Goal: Transaction & Acquisition: Purchase product/service

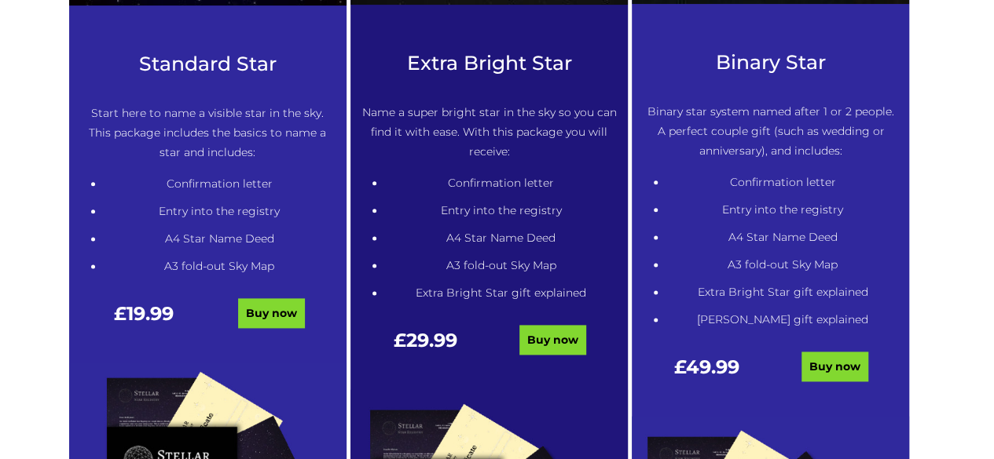
scroll to position [887, 0]
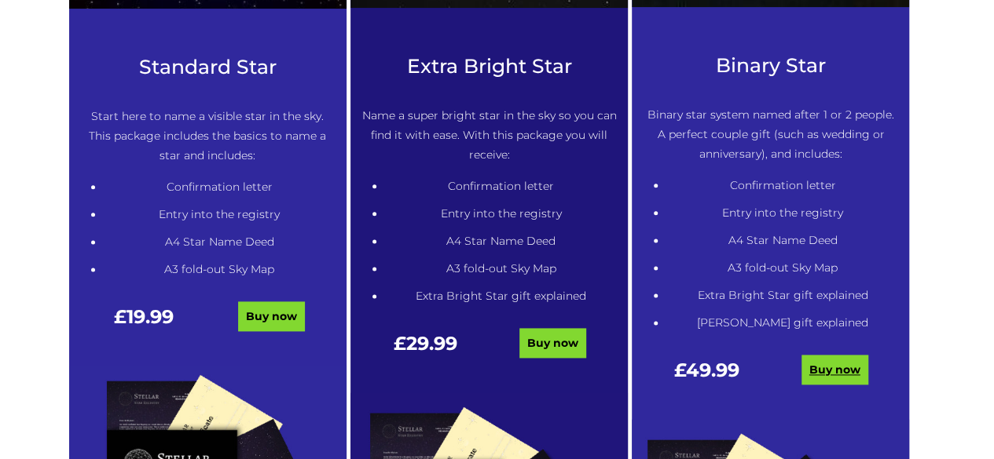
click at [565, 378] on link "Buy now" at bounding box center [834, 370] width 67 height 30
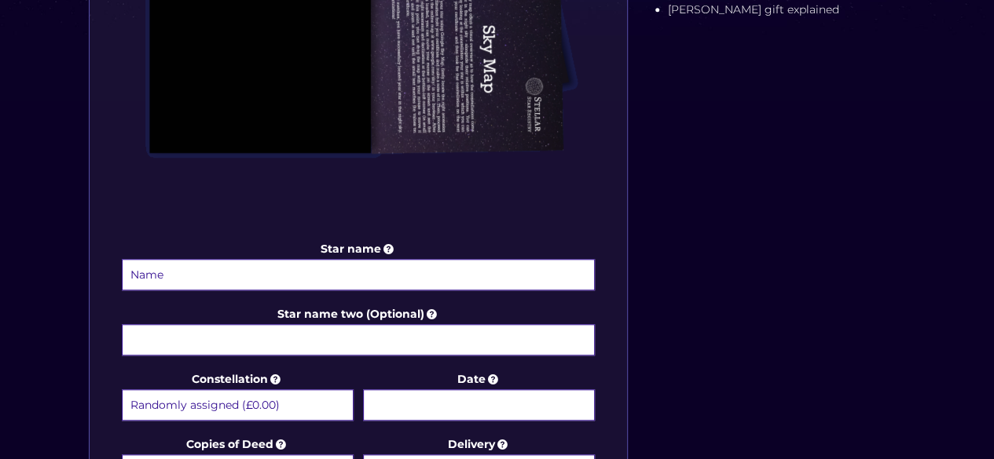
scroll to position [606, 0]
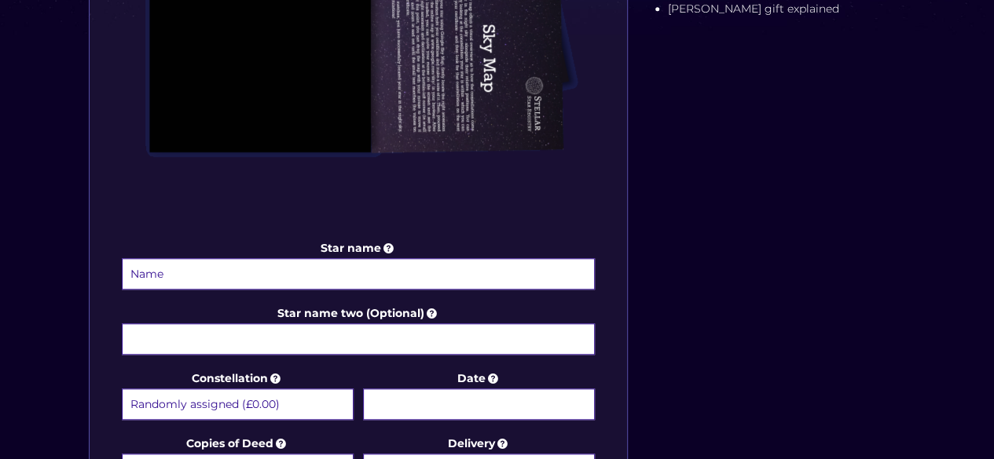
click at [445, 269] on input "Star name" at bounding box center [359, 273] width 474 height 31
type input "2"
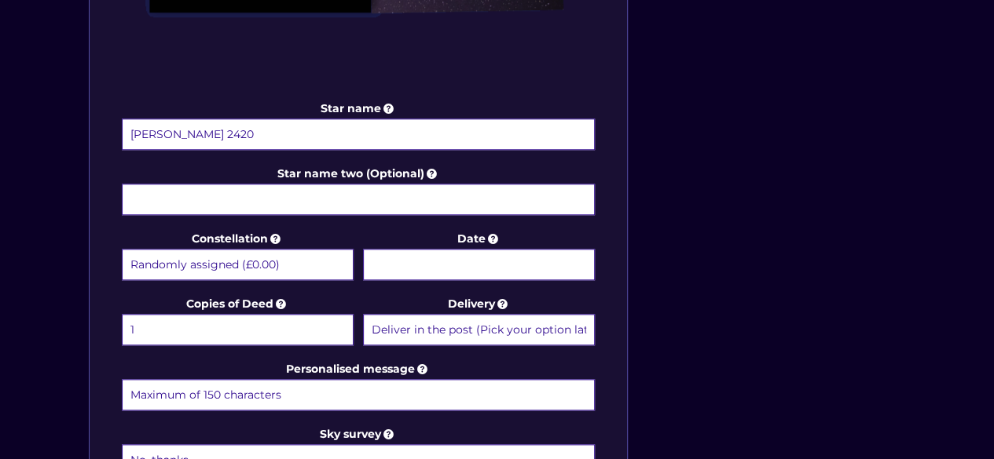
scroll to position [747, 0]
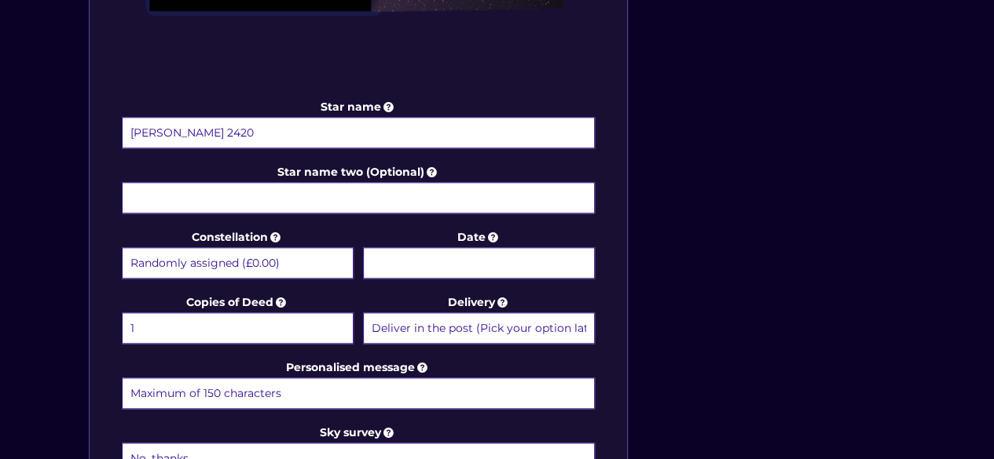
type input "[PERSON_NAME] 2420"
click at [298, 254] on select "Randomly assigned (£0.00) Aquarius - [DATE] - [DATE] (+£9.99) Aries - [DATE] - …" at bounding box center [238, 262] width 232 height 31
click at [641, 207] on div "Star name [PERSON_NAME] 2420 Star name two (Optional) Constellation Randomly as…" at bounding box center [497, 67] width 833 height 1069
click at [528, 256] on input "Date" at bounding box center [479, 262] width 232 height 31
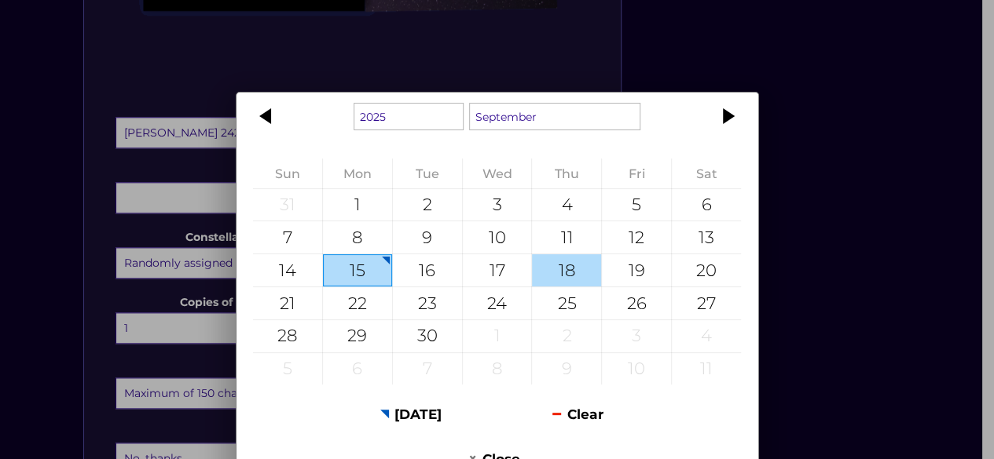
click at [543, 266] on div "18" at bounding box center [566, 270] width 69 height 32
type input "18 September 2025"
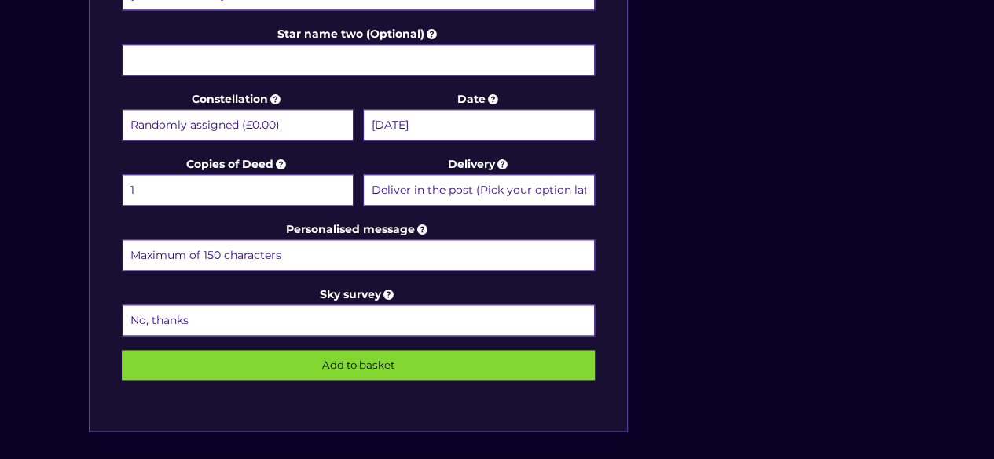
scroll to position [886, 0]
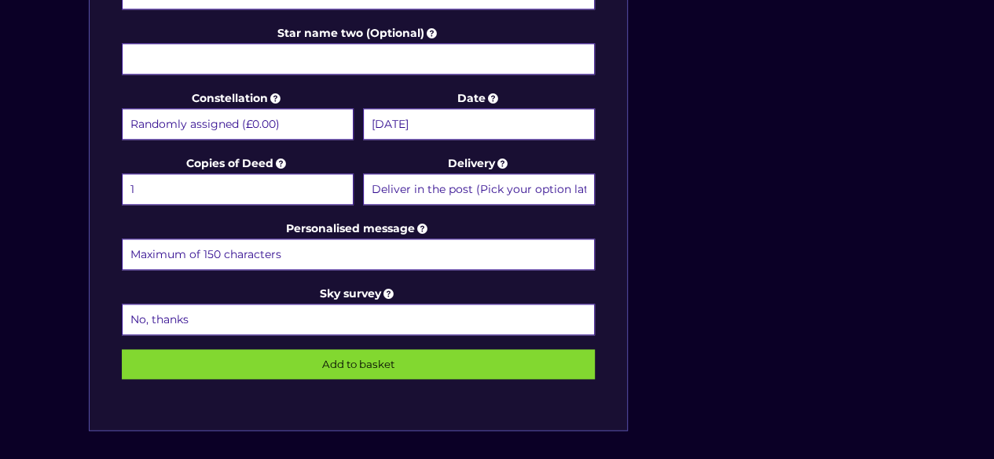
click at [458, 175] on select "Deliver in the post (Pick your option later) Deliver in the post and by Email (…" at bounding box center [479, 189] width 232 height 31
click at [363, 174] on select "Deliver in the post (Pick your option later) Deliver in the post and by Email (…" at bounding box center [479, 189] width 232 height 31
click at [405, 250] on input "Personalised message" at bounding box center [359, 254] width 474 height 31
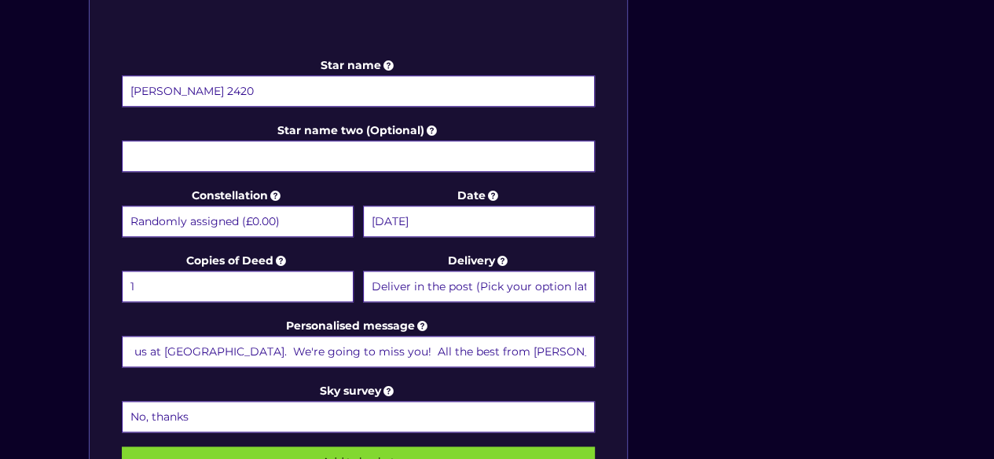
scroll to position [0, 320]
drag, startPoint x: 397, startPoint y: 345, endPoint x: 311, endPoint y: 346, distance: 86.4
click at [311, 346] on input "To FS Fisher. Thank you for being the best OC for us at Whitland. We're going t…" at bounding box center [359, 351] width 474 height 31
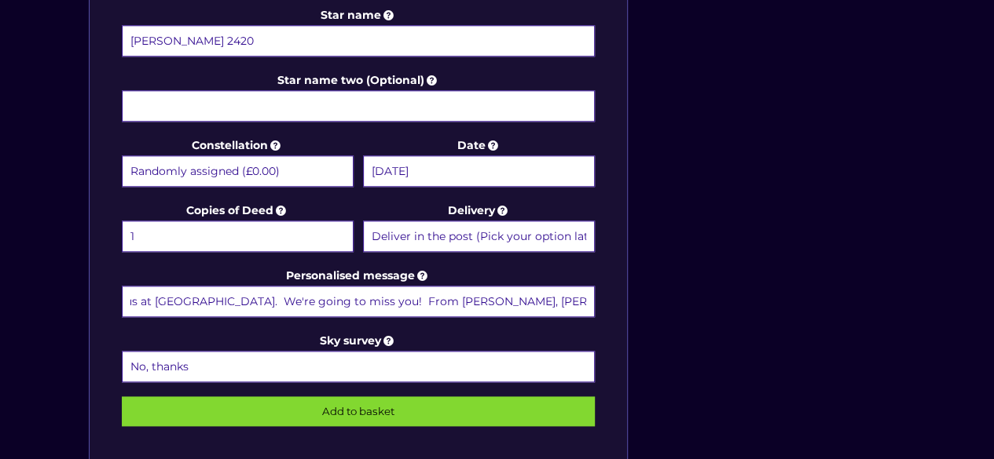
scroll to position [859, 0]
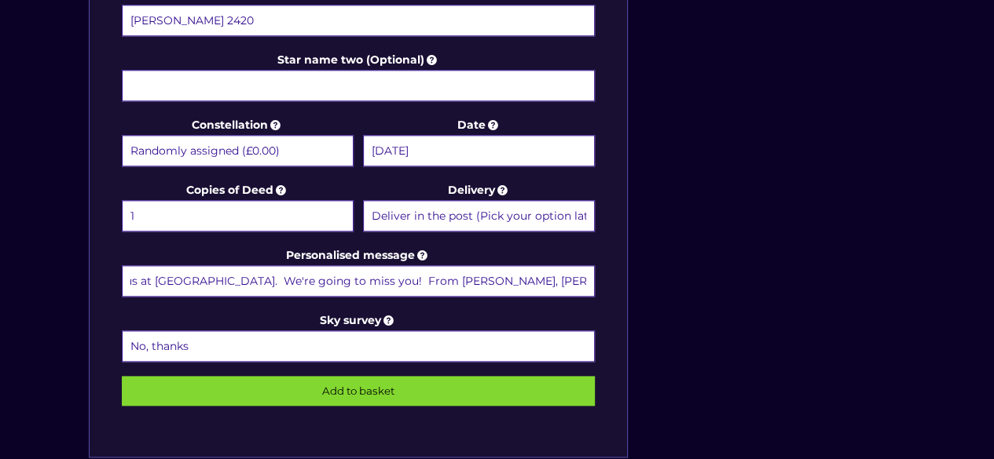
type input "To [PERSON_NAME]. Thank you for being the best OC for us at [GEOGRAPHIC_DATA]. …"
click at [405, 339] on select "No, thanks 1 (+£6.99) 2 (+£11.99) 3 (+£16.99) 4 (+£21.99) 5 (+£26.99) 6 (+£31.9…" at bounding box center [359, 346] width 474 height 31
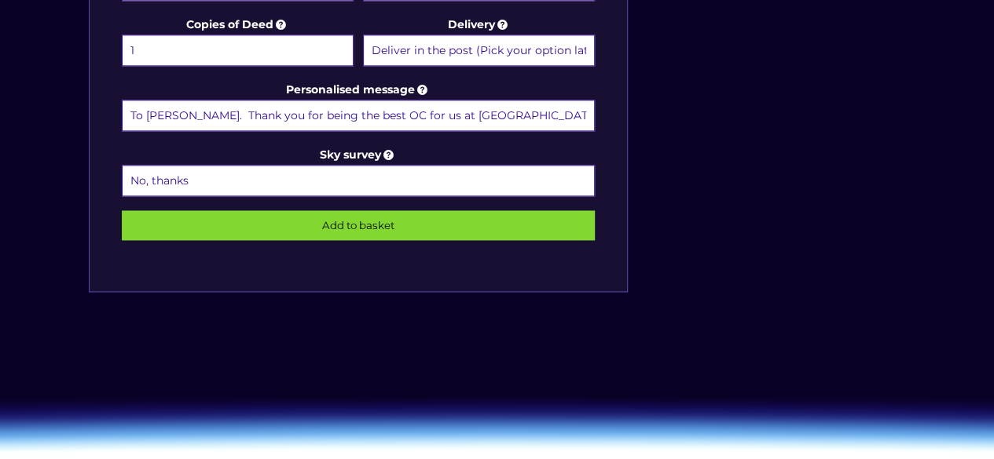
scroll to position [1016, 0]
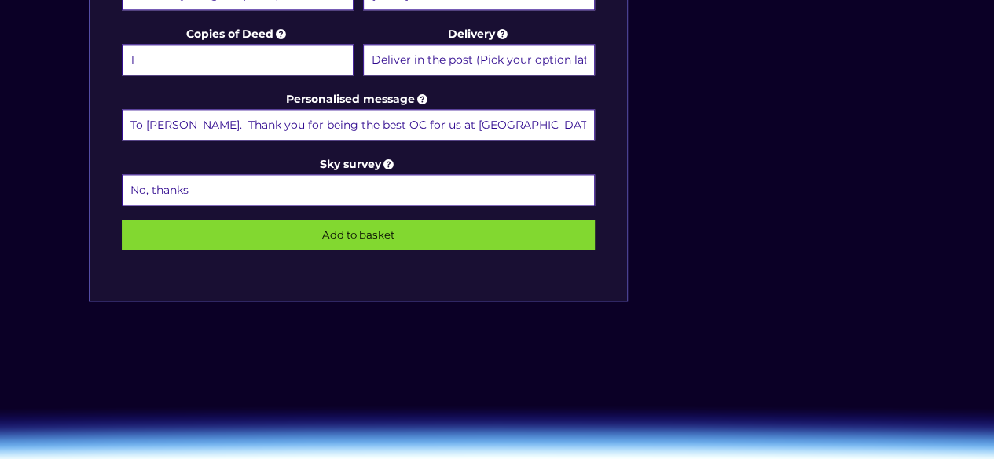
click at [403, 230] on input "Add to basket" at bounding box center [359, 235] width 474 height 30
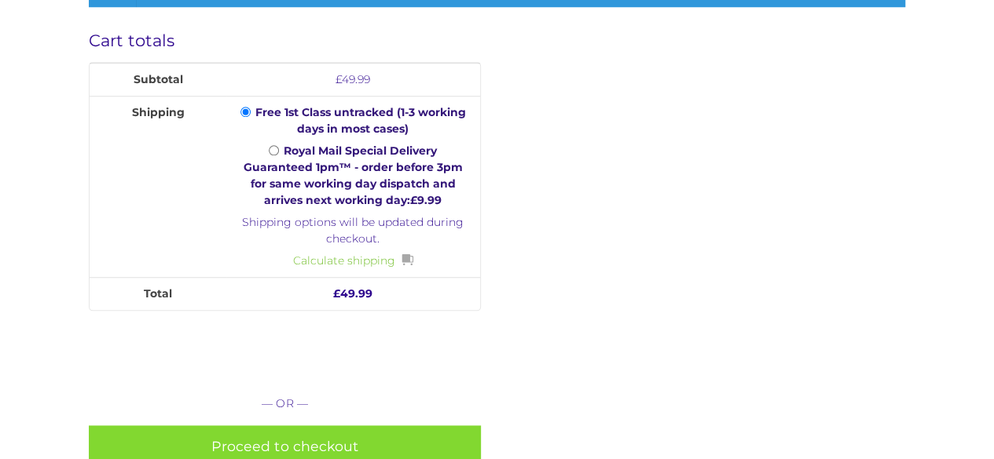
scroll to position [708, 0]
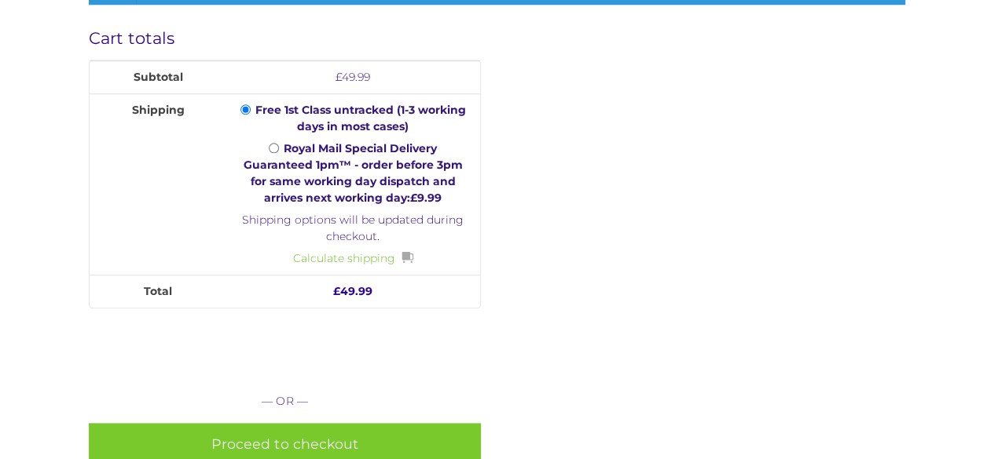
click at [427, 428] on link "Proceed to checkout" at bounding box center [285, 444] width 392 height 42
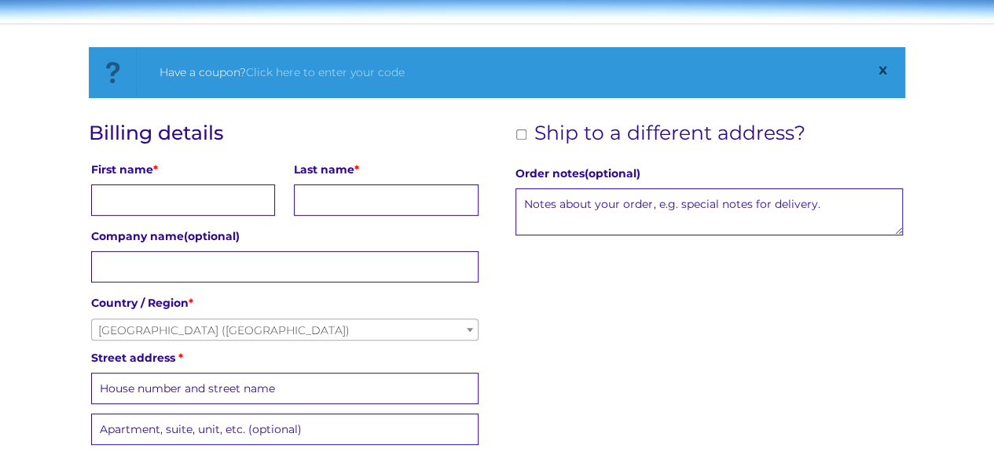
scroll to position [236, 0]
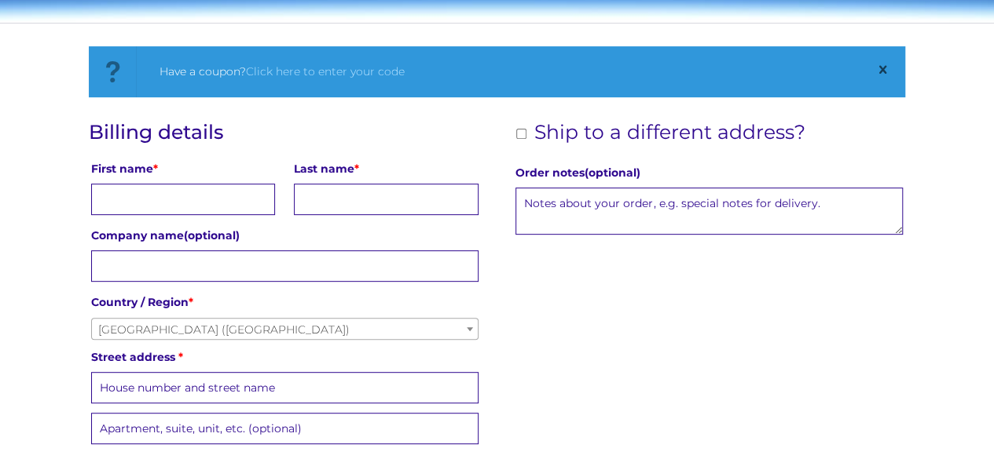
click at [189, 194] on input "First name *" at bounding box center [183, 199] width 184 height 31
type input "Lisa"
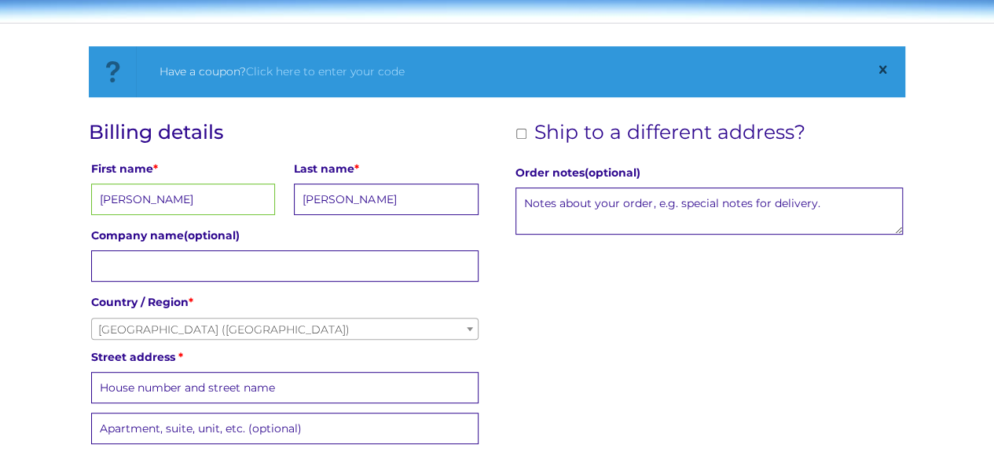
type input "Bevan"
click at [171, 268] on input "Company name (optional)" at bounding box center [284, 266] width 387 height 31
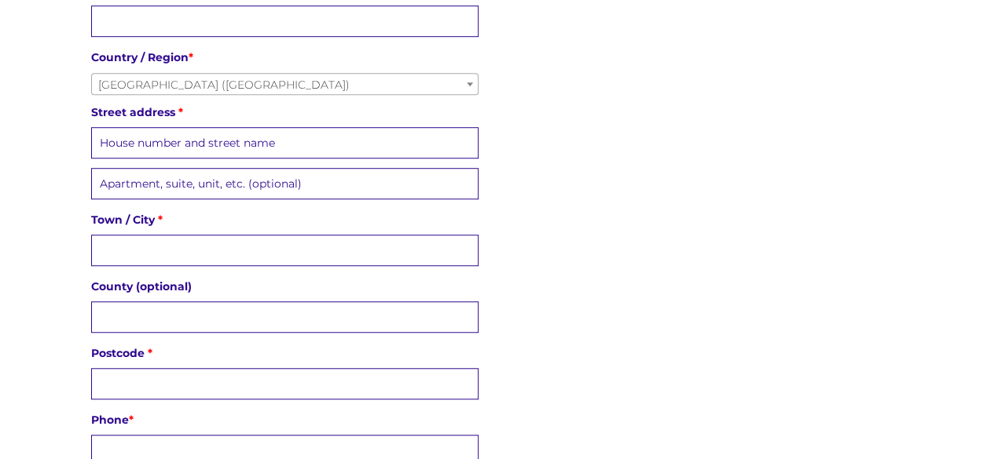
scroll to position [481, 0]
click at [199, 145] on input "Street address *" at bounding box center [284, 141] width 387 height 31
type input "Hafod Lon"
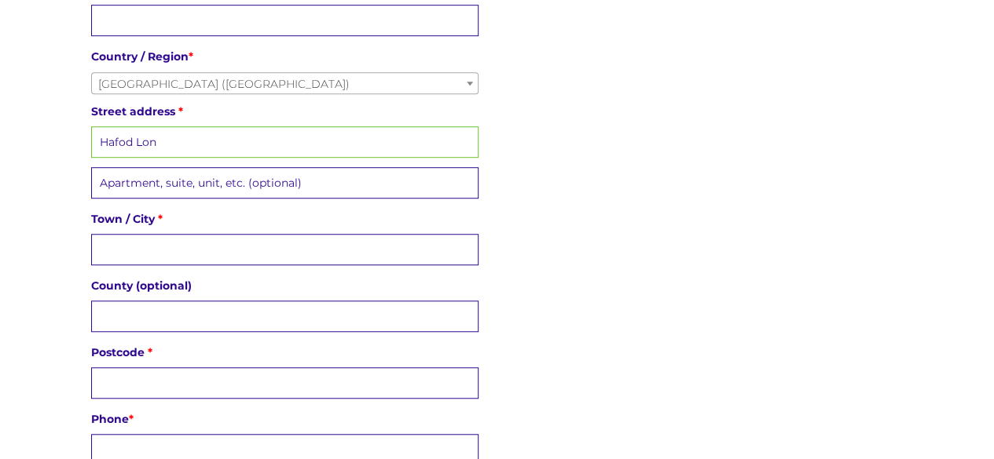
click at [185, 235] on input "Town / City *" at bounding box center [284, 249] width 387 height 31
type input "Clunderwen"
click at [178, 309] on input "County (optional)" at bounding box center [284, 316] width 387 height 31
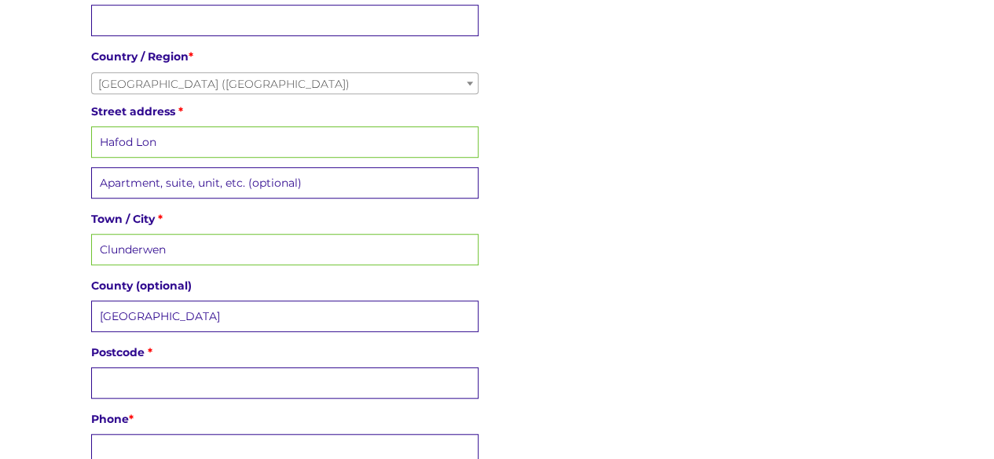
type input "Pembrokeshire"
click at [130, 368] on input "Postcode *" at bounding box center [284, 383] width 387 height 31
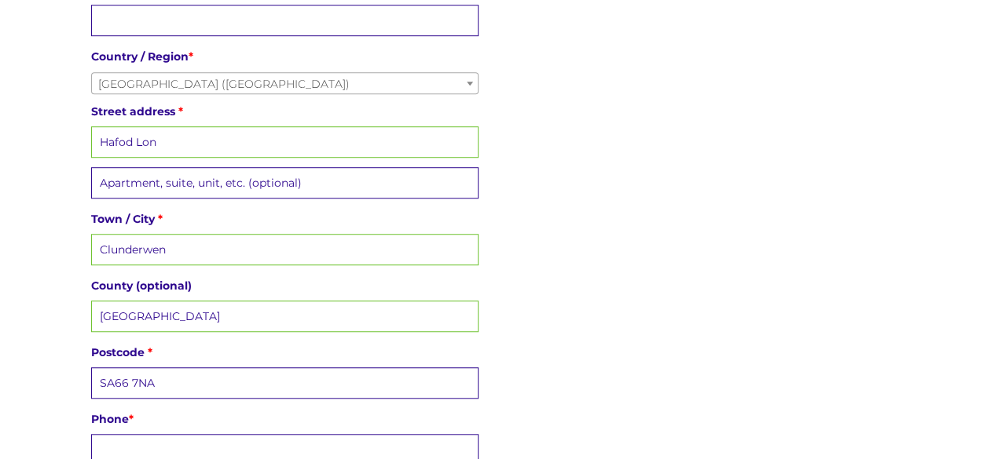
type input "SA66 7NA"
click at [170, 313] on input "Pembrokeshire" at bounding box center [284, 316] width 387 height 31
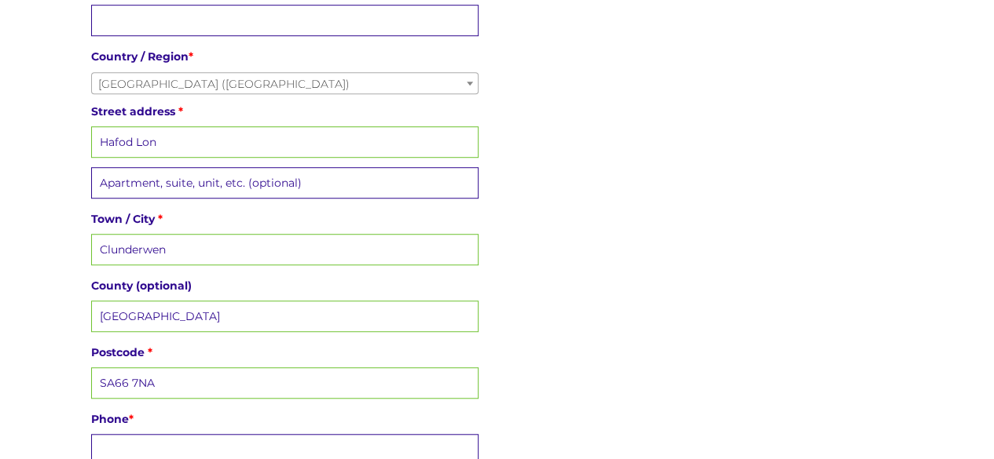
drag, startPoint x: 148, startPoint y: 309, endPoint x: 603, endPoint y: 273, distance: 457.0
click at [603, 273] on div "Billing details First name * Lisa Last name * Bevan Company name (optional) Cou…" at bounding box center [497, 207] width 816 height 665
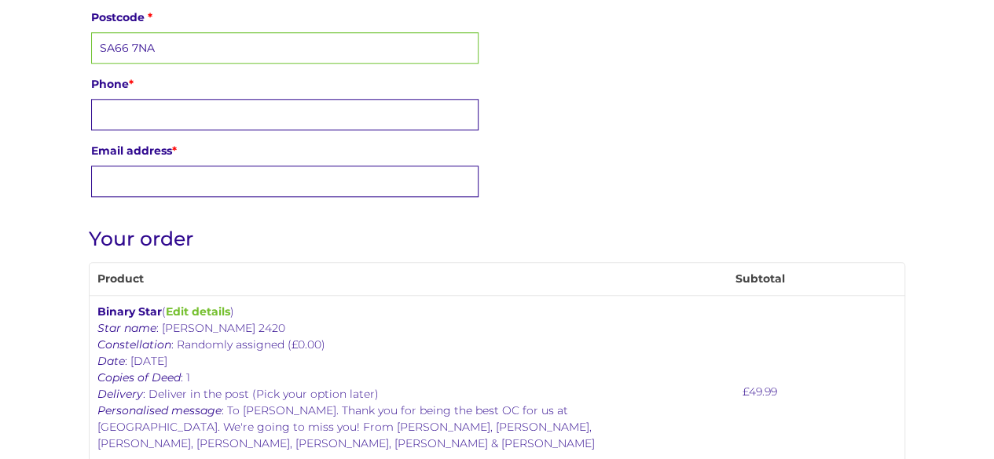
scroll to position [818, 0]
click at [140, 98] on input "Phone *" at bounding box center [284, 113] width 387 height 31
type input "07816197429"
click at [159, 174] on input "Email address *" at bounding box center [284, 180] width 387 height 31
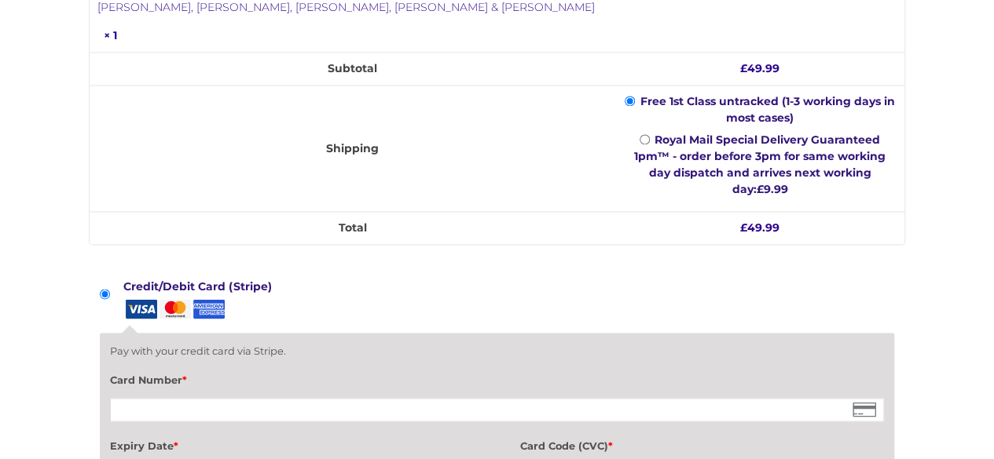
scroll to position [1320, 0]
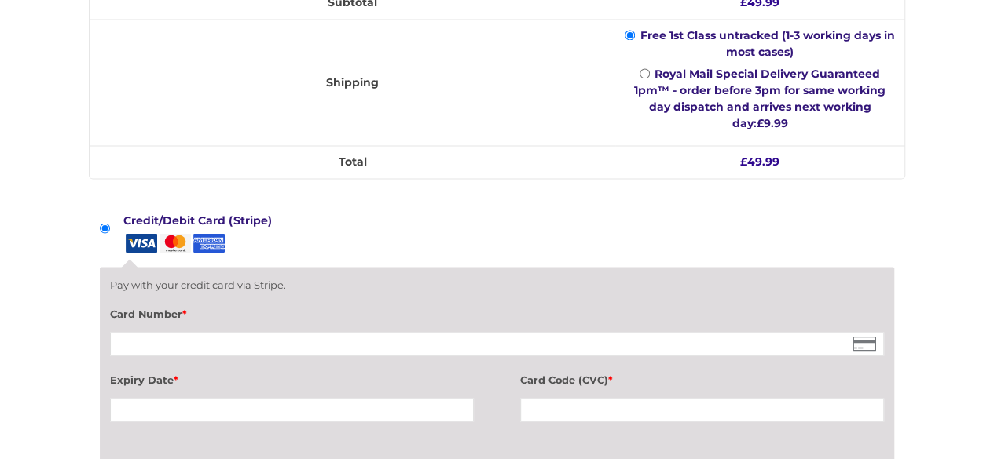
type input "lisa_b_91@hotmail.com"
click at [225, 332] on div at bounding box center [497, 344] width 774 height 24
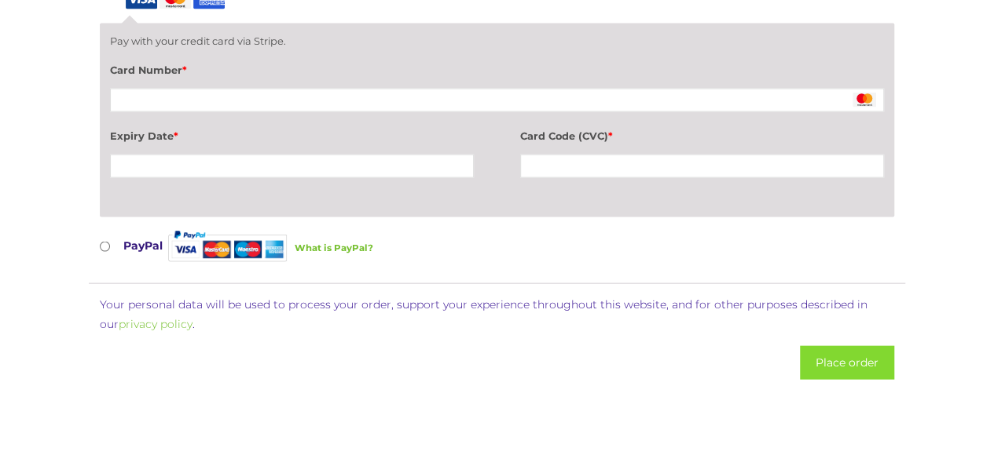
scroll to position [1565, 0]
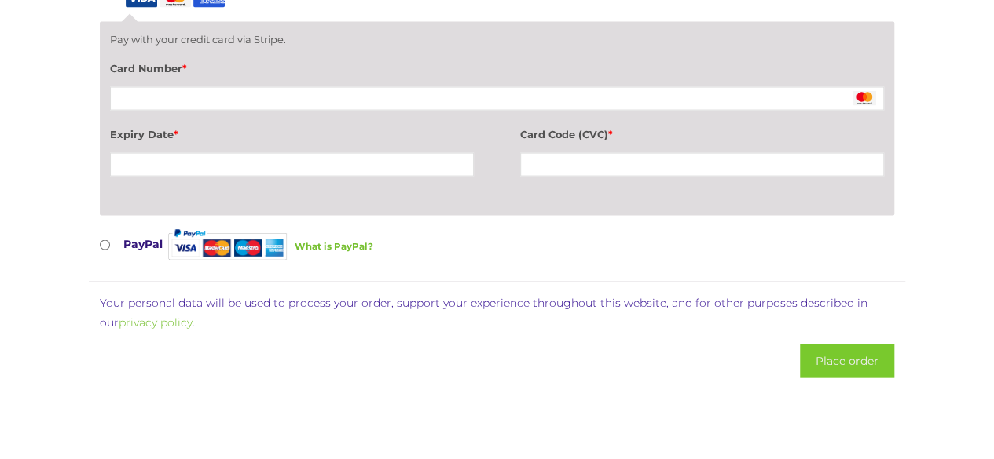
click at [831, 345] on button "Place order" at bounding box center [847, 362] width 94 height 34
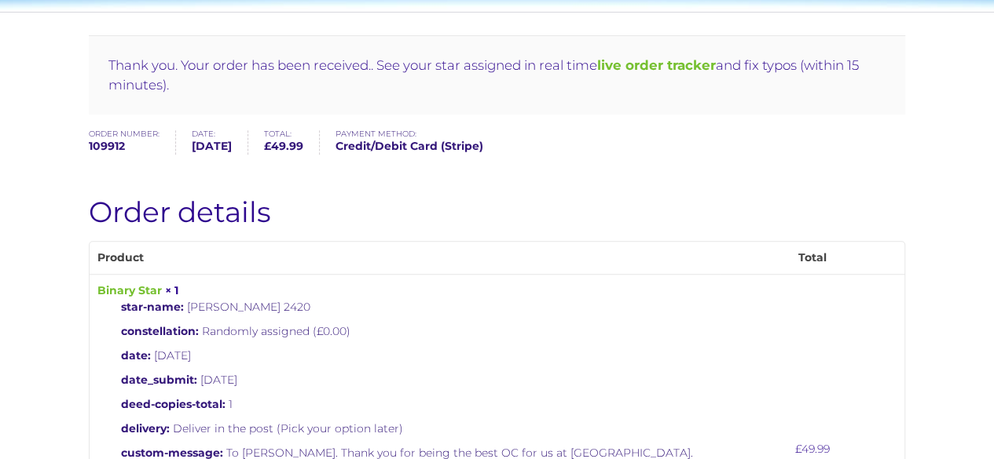
scroll to position [168, 0]
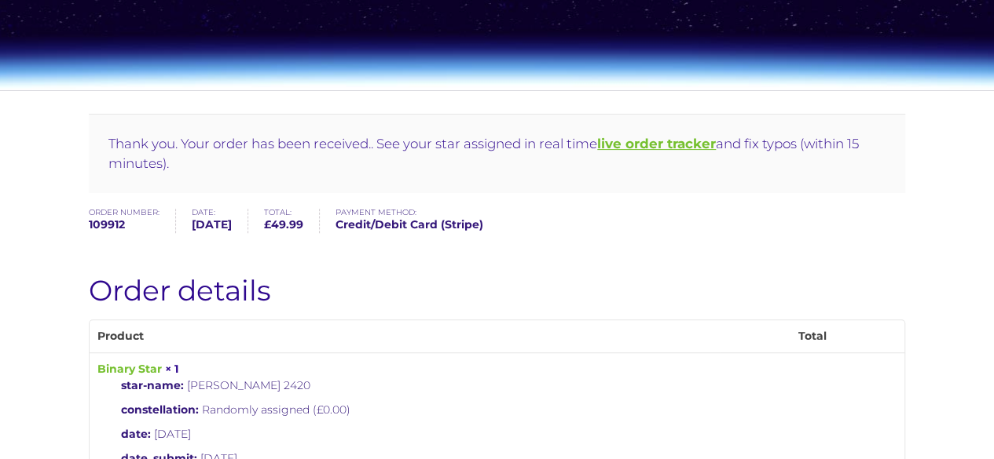
click at [679, 136] on b "live order tracker" at bounding box center [656, 144] width 119 height 16
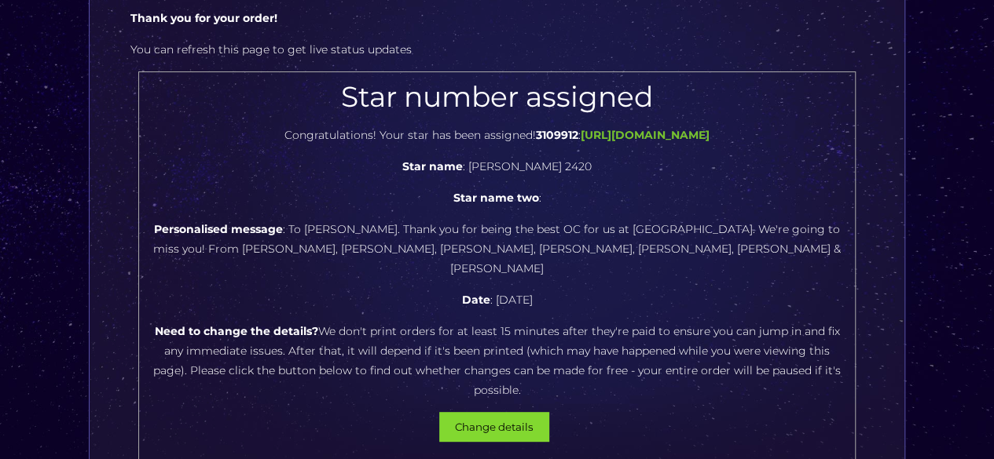
scroll to position [152, 0]
click at [709, 131] on b "[URL][DOMAIN_NAME]" at bounding box center [644, 136] width 129 height 14
